Goal: Task Accomplishment & Management: Complete application form

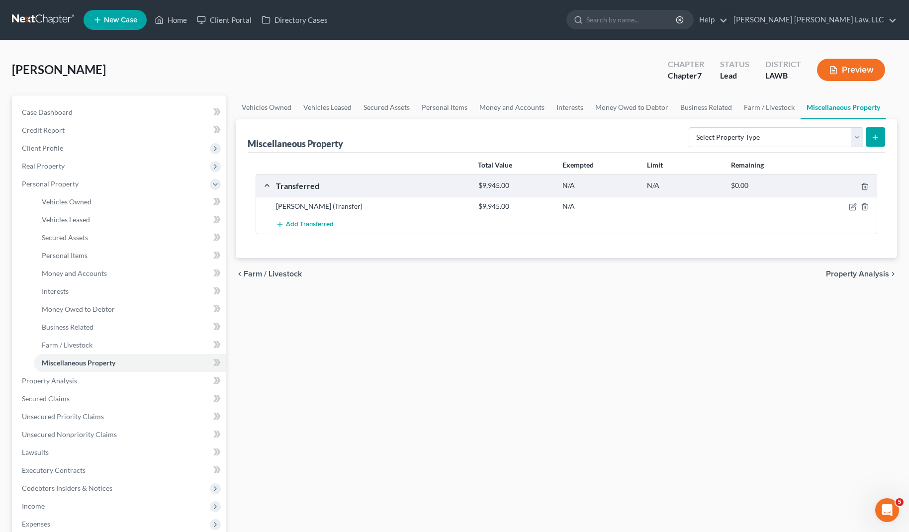
click at [48, 27] on link at bounding box center [44, 20] width 64 height 18
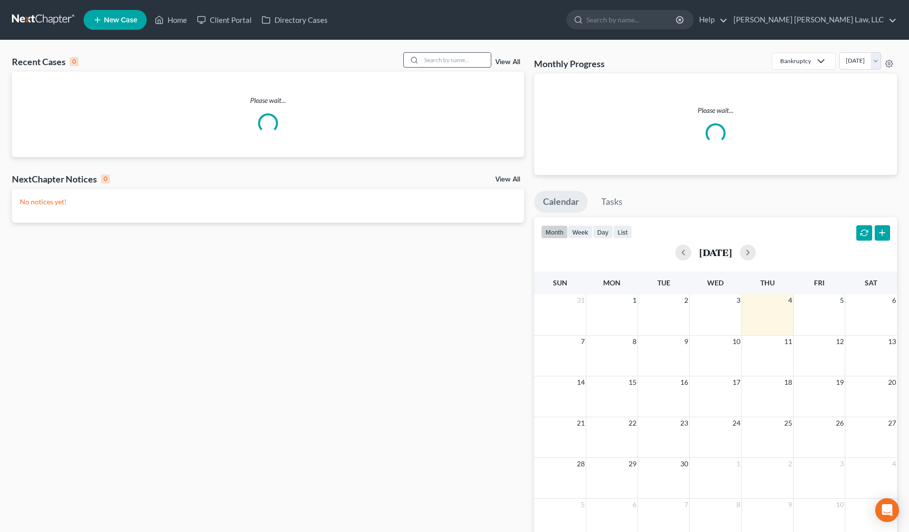
click at [437, 56] on input "search" at bounding box center [456, 60] width 70 height 14
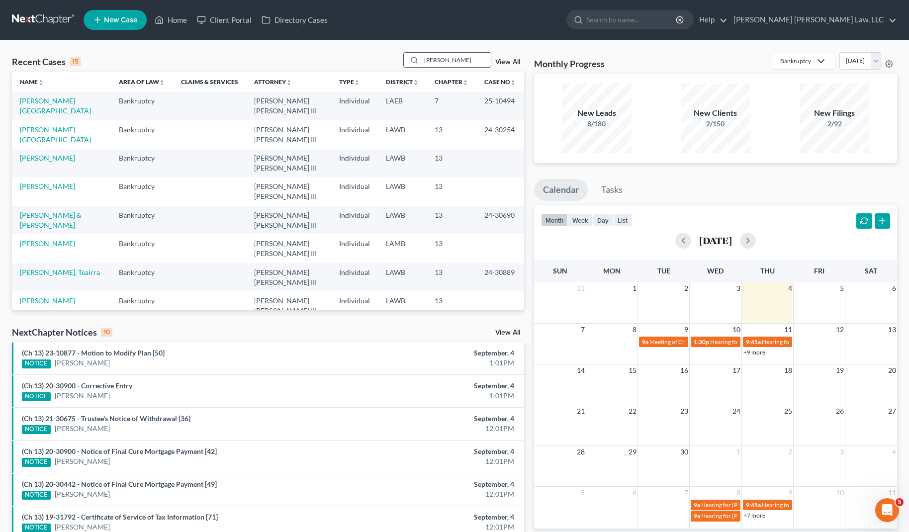
click at [477, 59] on input "[PERSON_NAME]" at bounding box center [456, 60] width 70 height 14
drag, startPoint x: 477, startPoint y: 59, endPoint x: 315, endPoint y: 46, distance: 162.2
click at [315, 46] on div "Recent Cases 15 [PERSON_NAME] View All Name unfold_more expand_more expand_less…" at bounding box center [454, 369] width 909 height 658
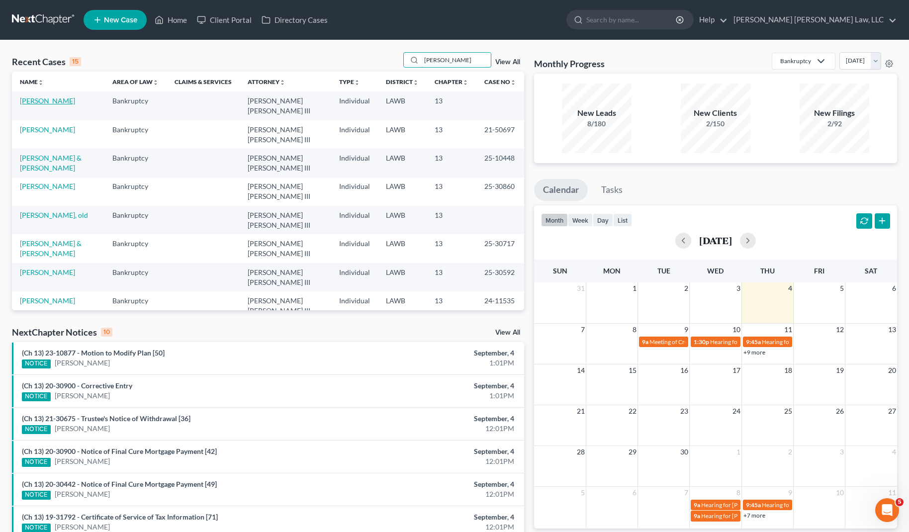
type input "[PERSON_NAME]"
click at [50, 102] on link "[PERSON_NAME]" at bounding box center [47, 100] width 55 height 8
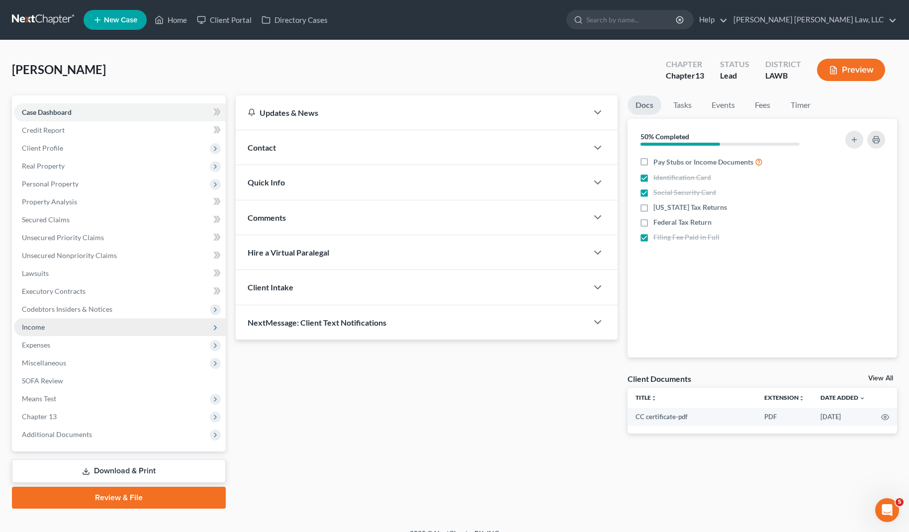
click at [33, 330] on span "Income" at bounding box center [33, 327] width 23 height 8
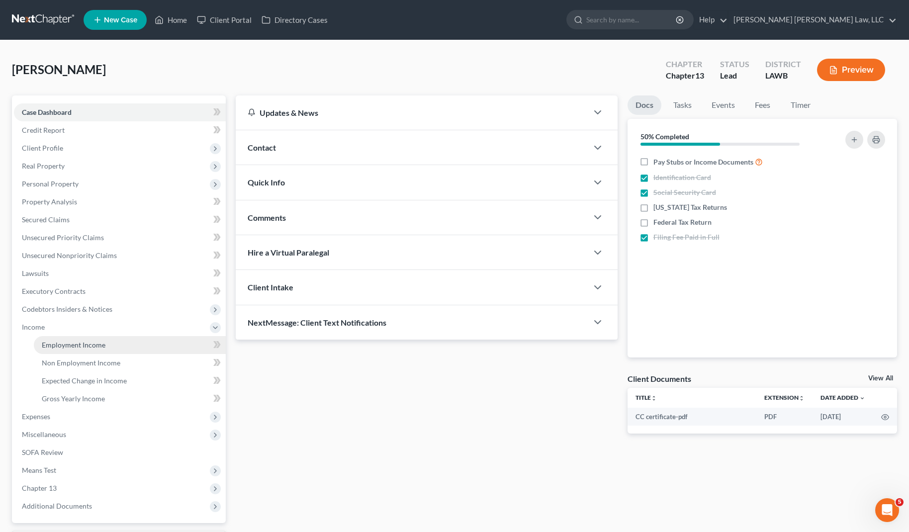
click at [44, 346] on span "Employment Income" at bounding box center [74, 345] width 64 height 8
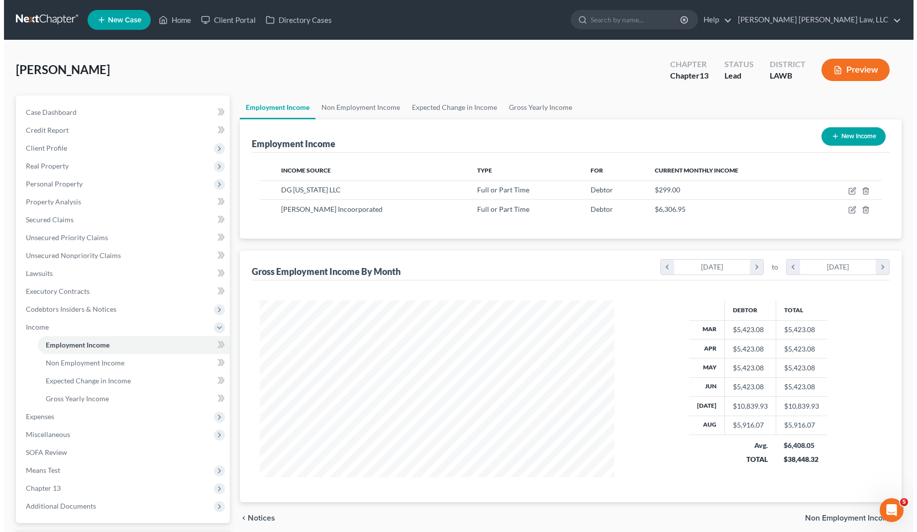
scroll to position [179, 374]
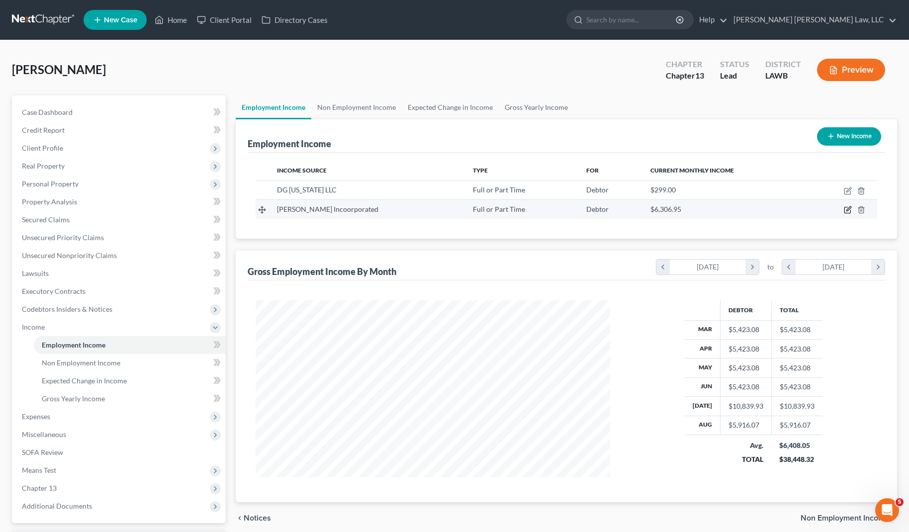
click at [848, 208] on icon "button" at bounding box center [848, 210] width 8 height 8
select select "0"
select select "24"
select select "2"
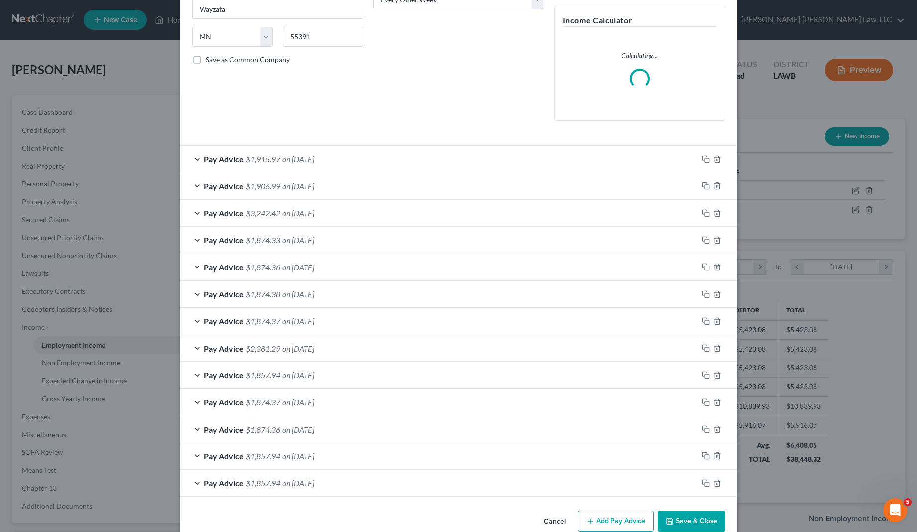
scroll to position [179, 0]
